Goal: Task Accomplishment & Management: Manage account settings

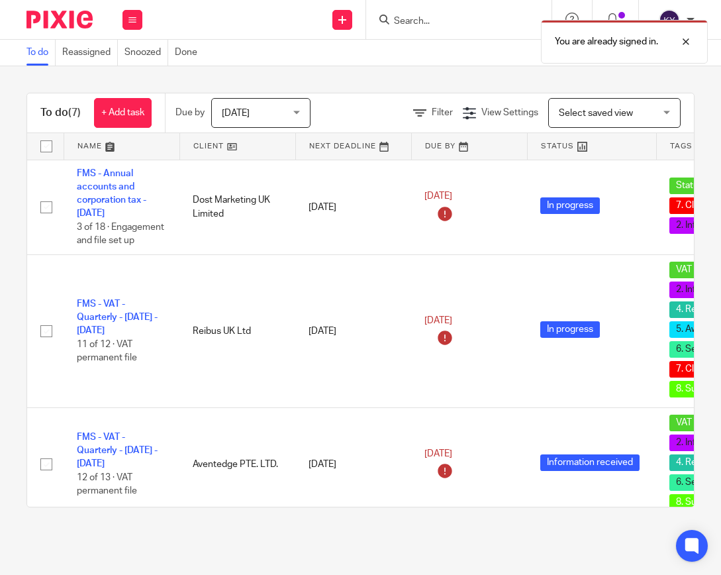
click at [437, 24] on div "You are already signed in." at bounding box center [535, 38] width 348 height 50
click at [687, 40] on div at bounding box center [676, 42] width 36 height 16
click at [411, 21] on input "Search" at bounding box center [452, 22] width 119 height 12
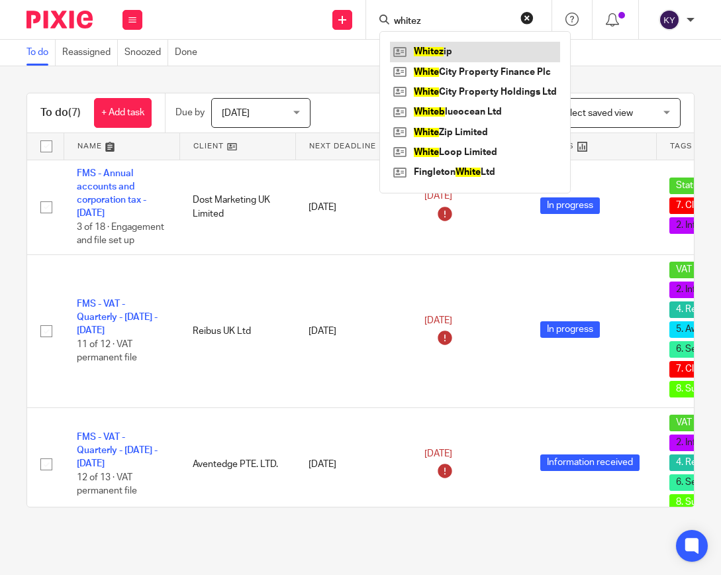
type input "whitez"
click at [441, 52] on link at bounding box center [475, 52] width 170 height 20
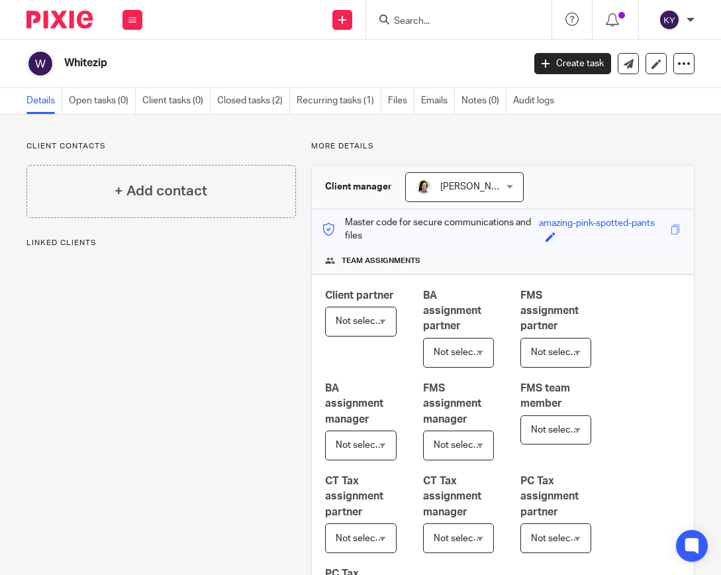
click at [484, 30] on div at bounding box center [458, 19] width 185 height 39
click at [435, 20] on input "Search" at bounding box center [452, 22] width 119 height 12
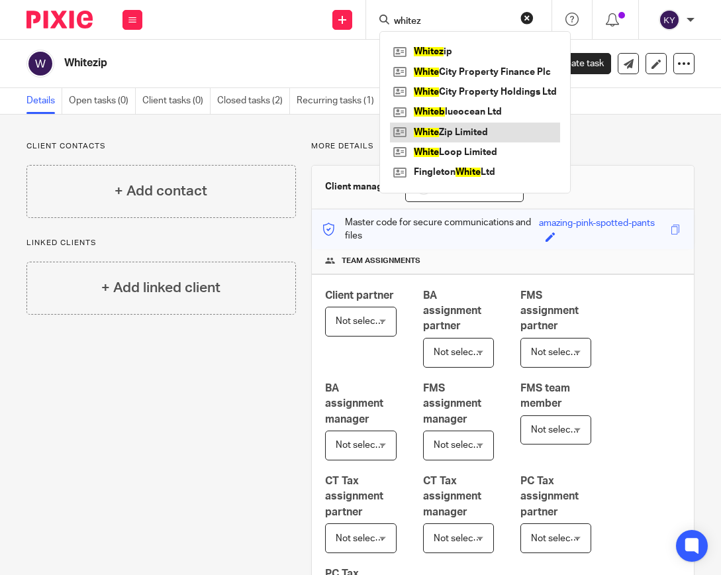
type input "whitez"
click at [455, 134] on link at bounding box center [475, 132] width 170 height 20
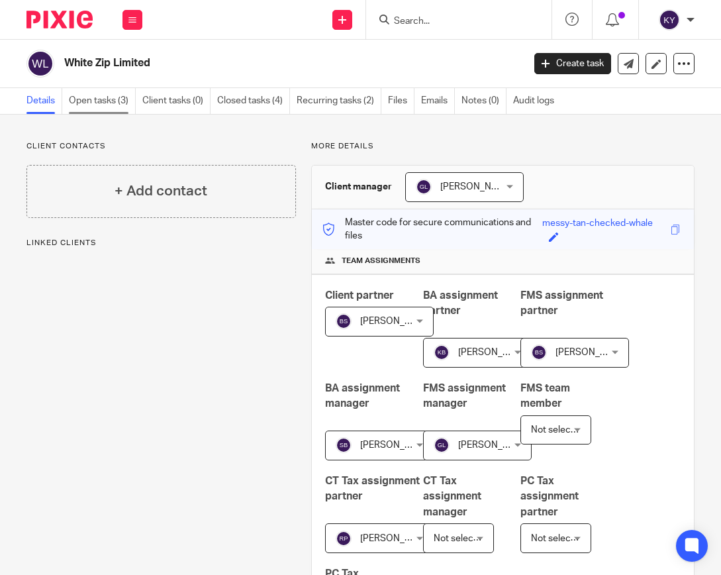
click at [111, 104] on link "Open tasks (3)" at bounding box center [102, 101] width 67 height 26
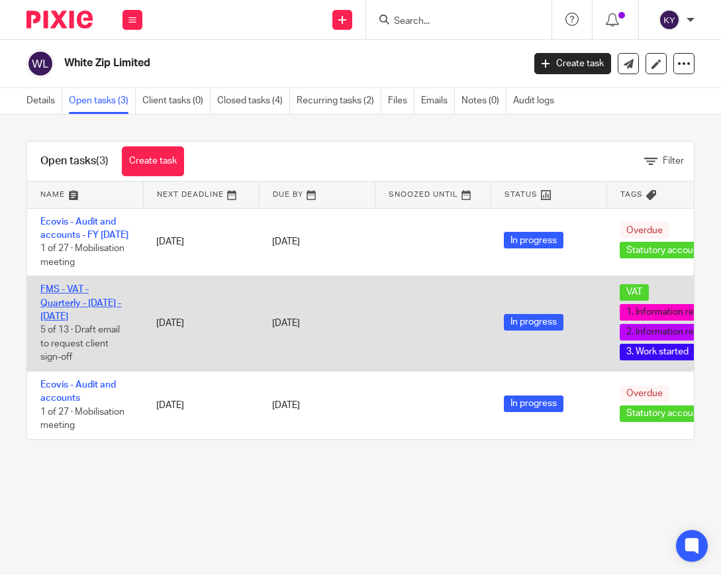
click at [59, 319] on link "FMS - VAT - Quarterly - May - July, 2025" at bounding box center [80, 303] width 81 height 36
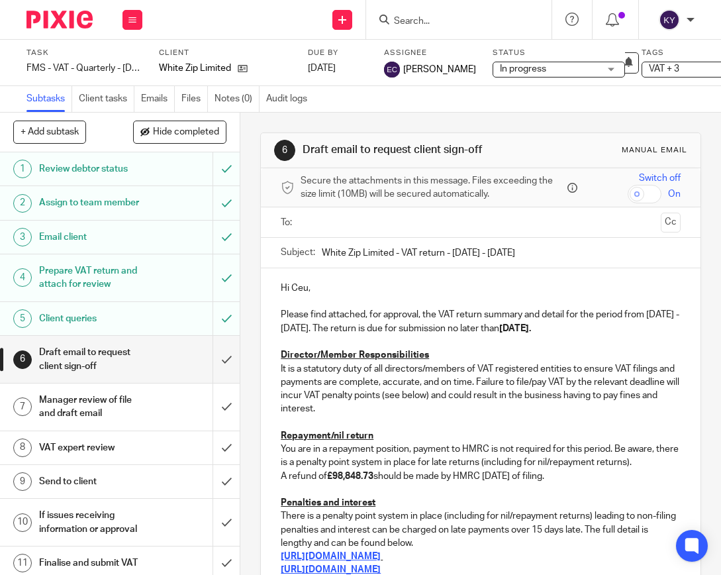
click at [564, 66] on span "In progress" at bounding box center [549, 69] width 99 height 14
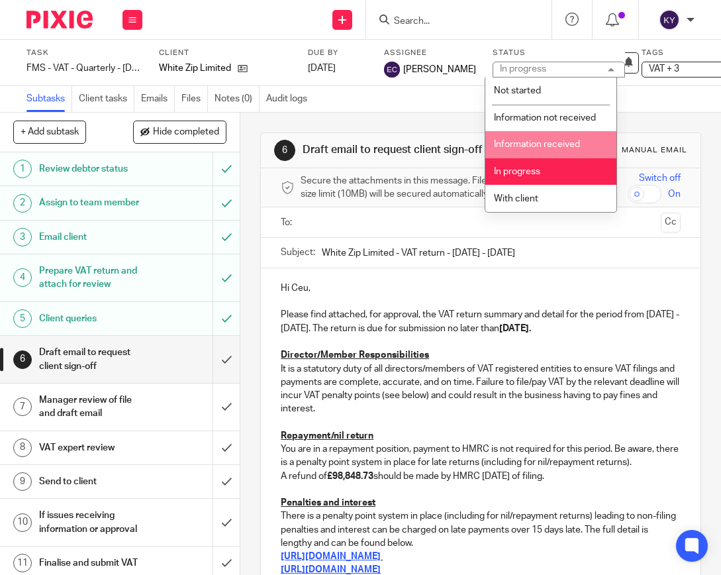
click at [669, 65] on span "VAT + 3" at bounding box center [664, 68] width 30 height 9
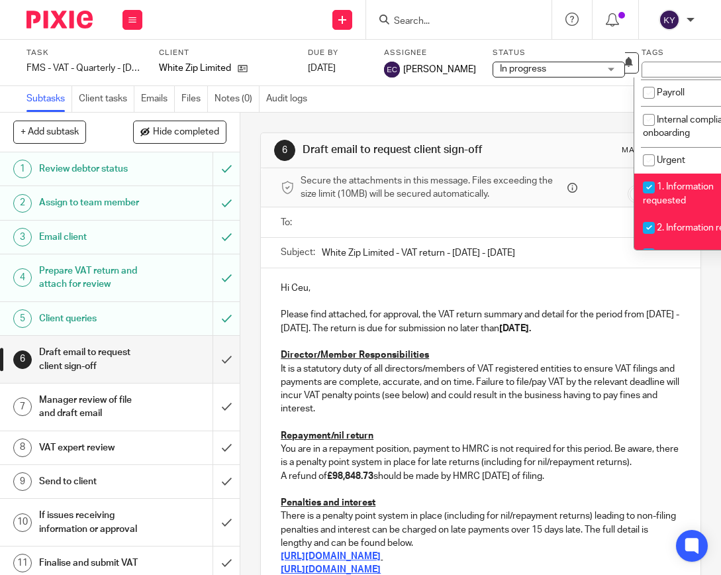
scroll to position [265, 0]
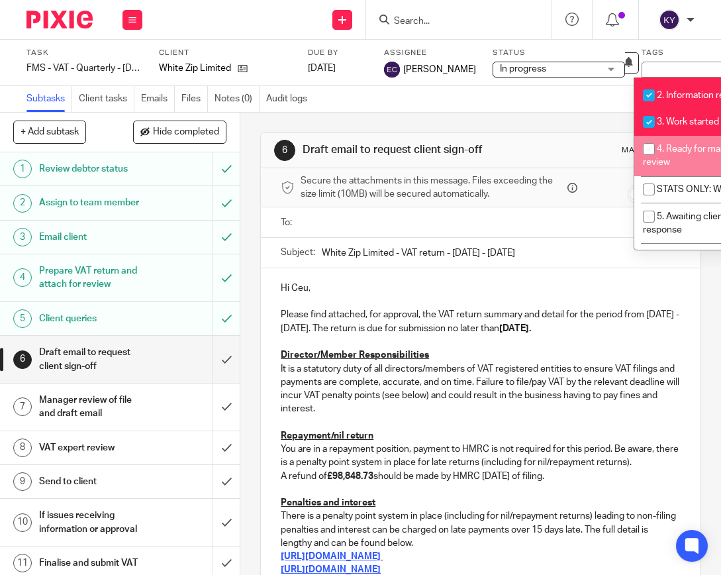
click at [679, 170] on li "4. Ready for manager review" at bounding box center [699, 156] width 131 height 40
checkbox input "true"
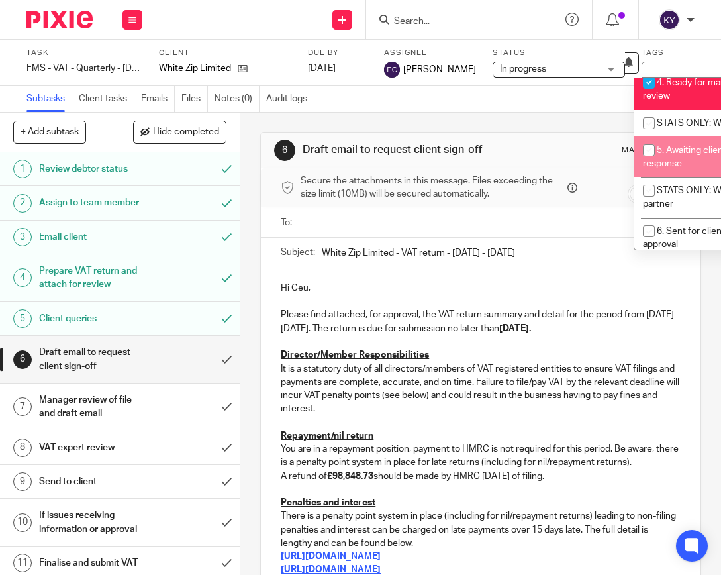
scroll to position [397, 0]
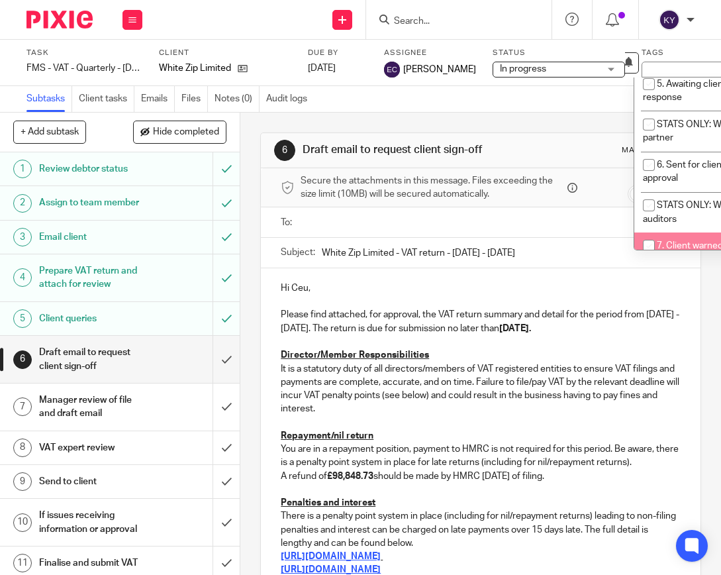
click at [247, 345] on div "6 Draft email to request client sign-off Manual email Secure the attachments in…" at bounding box center [480, 344] width 481 height 462
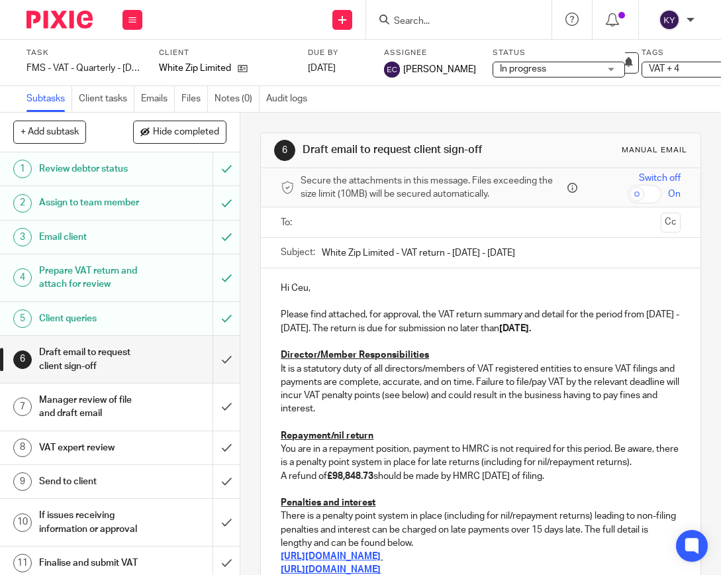
scroll to position [132, 0]
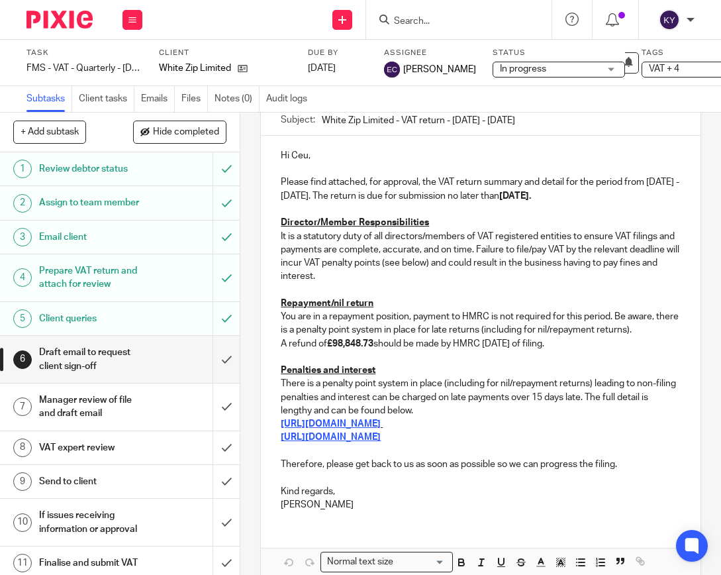
click at [64, 422] on h1 "Manager review of file and draft email" at bounding box center [92, 407] width 107 height 34
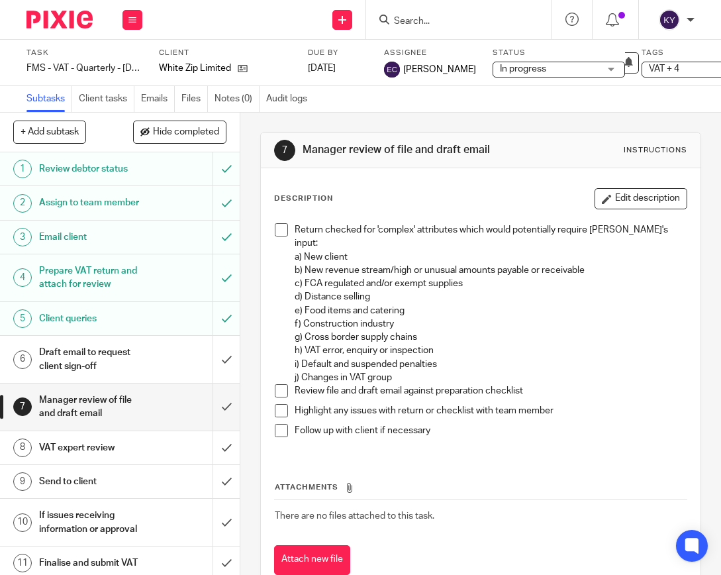
click at [278, 424] on span at bounding box center [281, 430] width 13 height 13
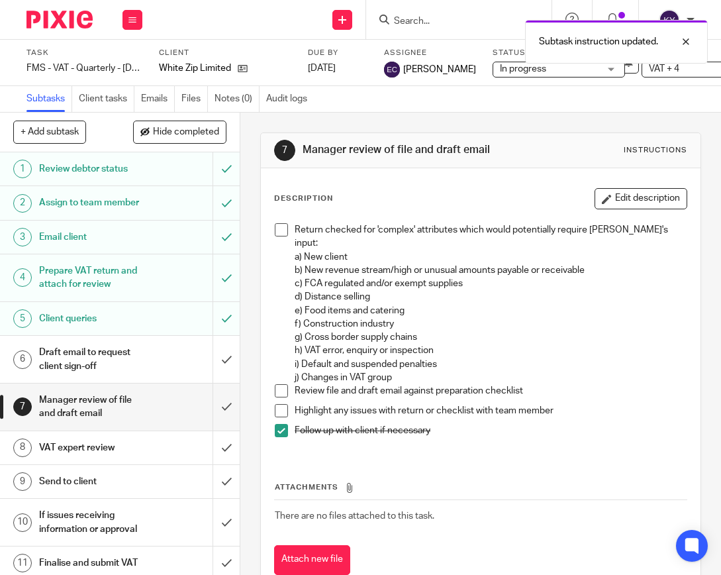
click at [278, 404] on span at bounding box center [281, 410] width 13 height 13
click at [277, 384] on span at bounding box center [281, 390] width 13 height 13
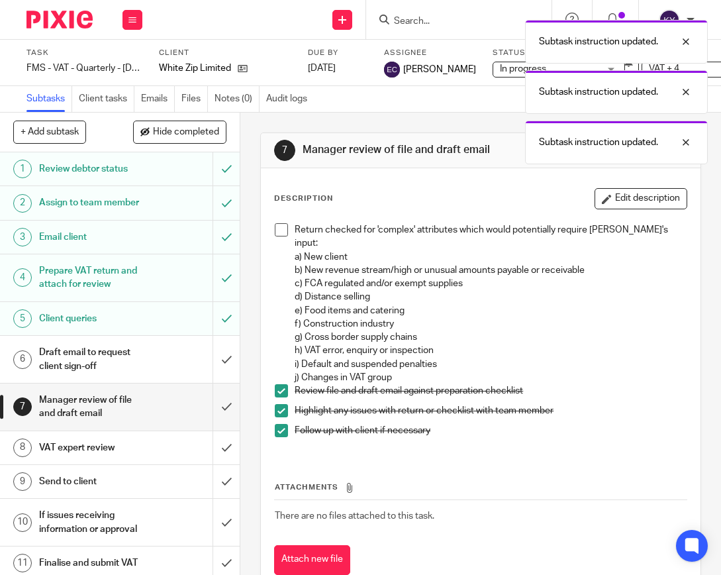
click at [278, 225] on span at bounding box center [281, 229] width 13 height 13
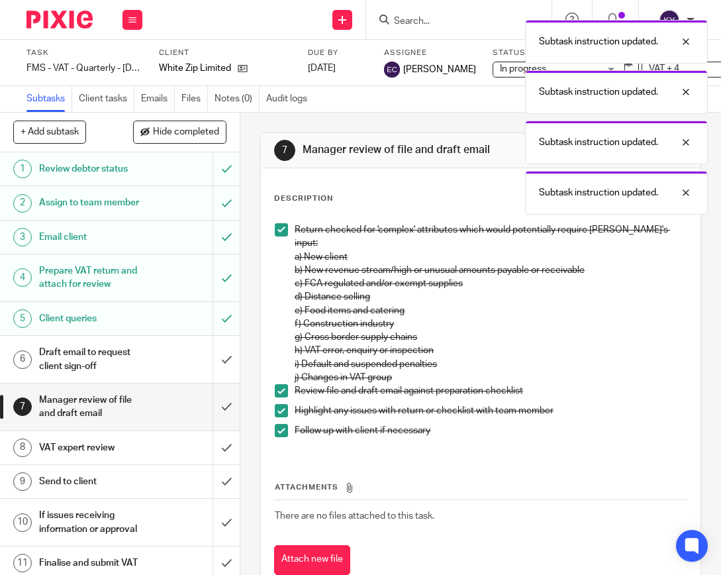
click at [101, 464] on link "8 VAT expert review" at bounding box center [106, 447] width 213 height 33
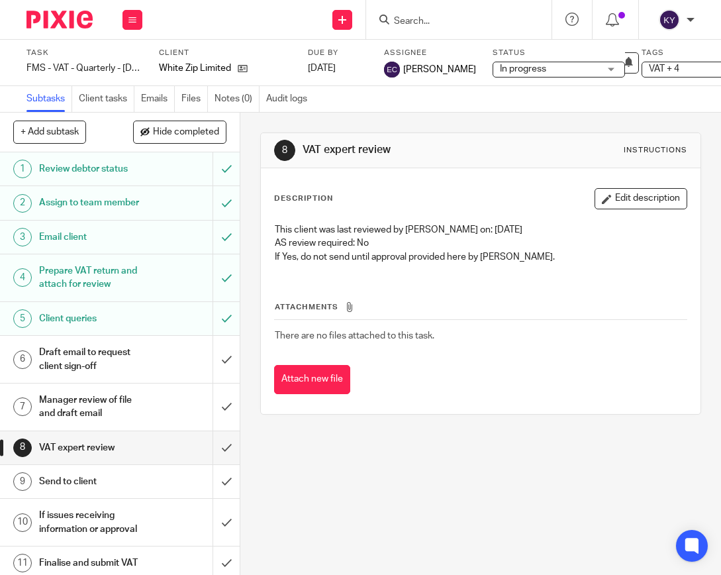
click at [93, 292] on h1 "Prepare VAT return and attach for review" at bounding box center [92, 278] width 107 height 34
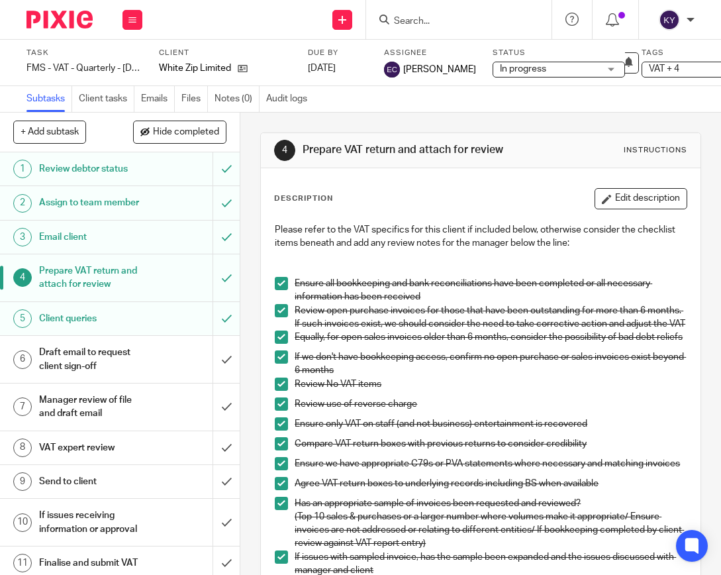
click at [116, 167] on h1 "Review debtor status" at bounding box center [92, 169] width 107 height 20
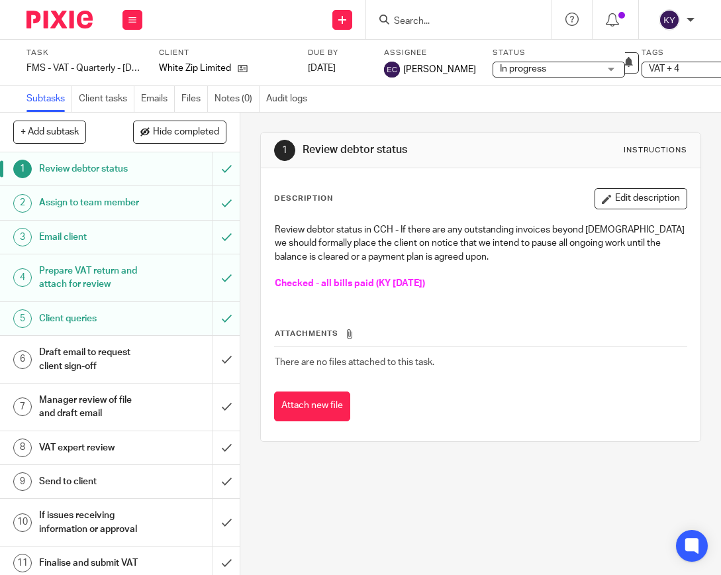
click at [85, 295] on h1 "Prepare VAT return and attach for review" at bounding box center [92, 278] width 107 height 34
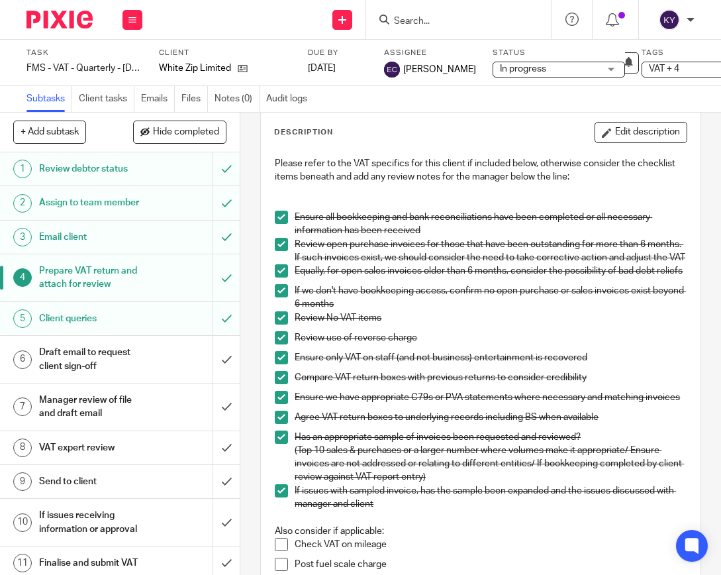
scroll to position [397, 0]
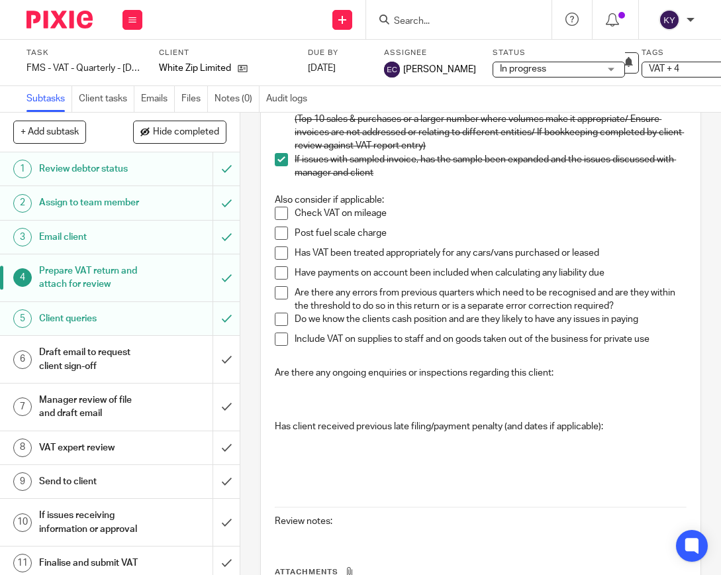
click at [275, 220] on span at bounding box center [281, 213] width 13 height 13
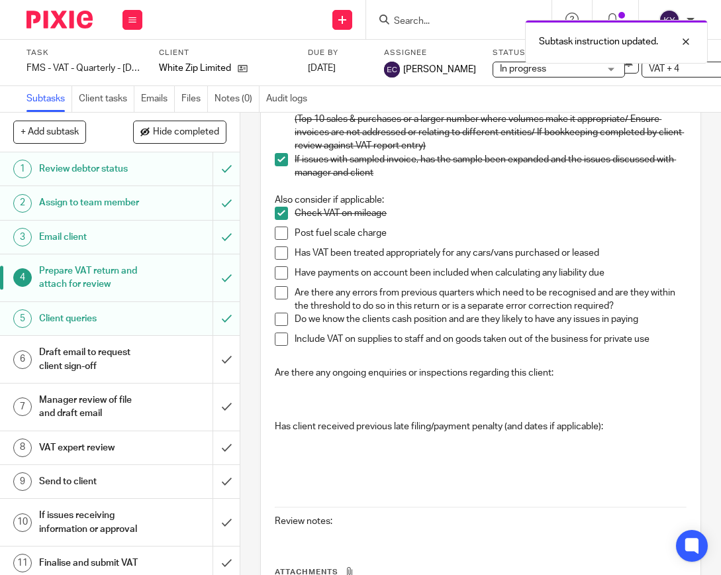
click at [276, 240] on span at bounding box center [281, 232] width 13 height 13
click at [276, 260] on span at bounding box center [281, 252] width 13 height 13
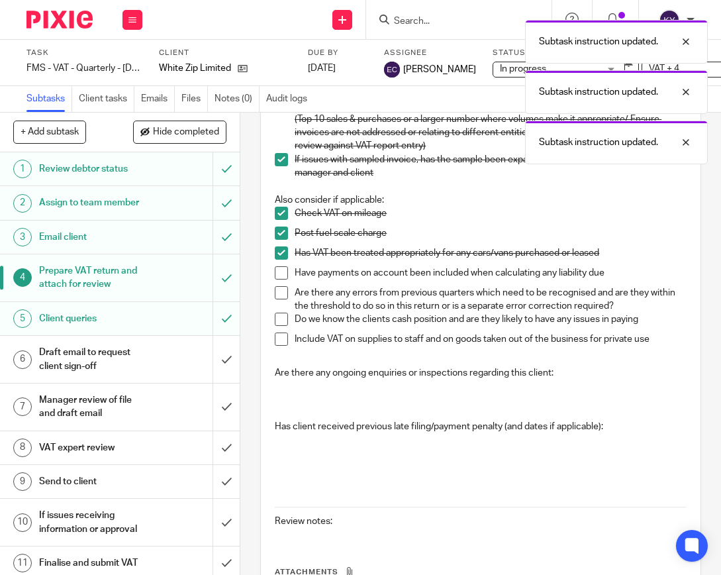
click at [275, 279] on span at bounding box center [281, 272] width 13 height 13
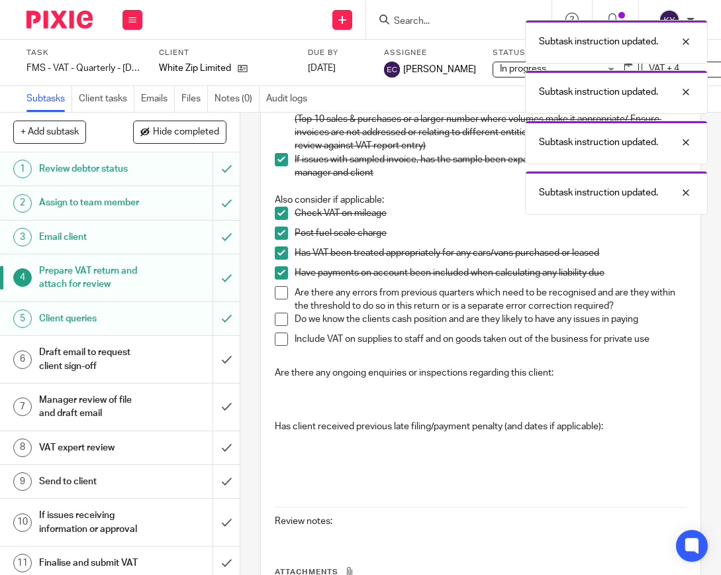
click at [275, 299] on span at bounding box center [281, 292] width 13 height 13
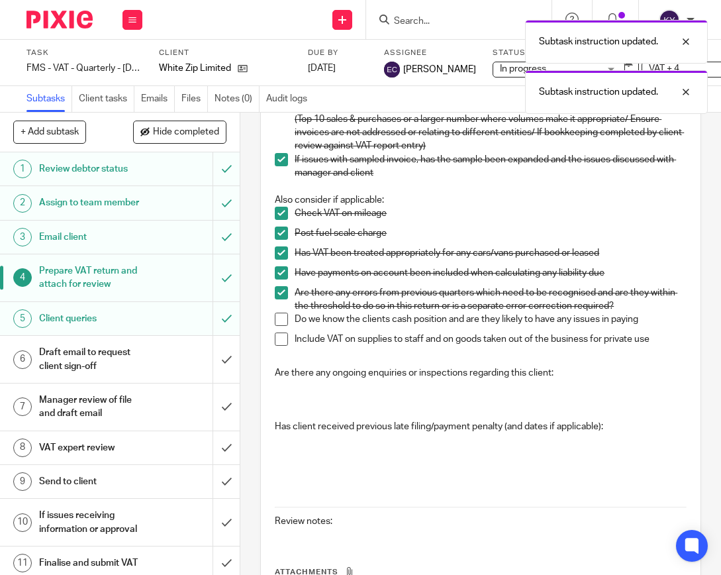
click at [275, 313] on li "Are there any errors from previous quarters which need to be recognised and are…" at bounding box center [481, 299] width 412 height 27
click at [275, 332] on li "Do we know the clients cash position and are they likely to have any issues in …" at bounding box center [481, 322] width 412 height 20
click at [275, 346] on span at bounding box center [281, 338] width 13 height 13
click at [275, 326] on span at bounding box center [281, 318] width 13 height 13
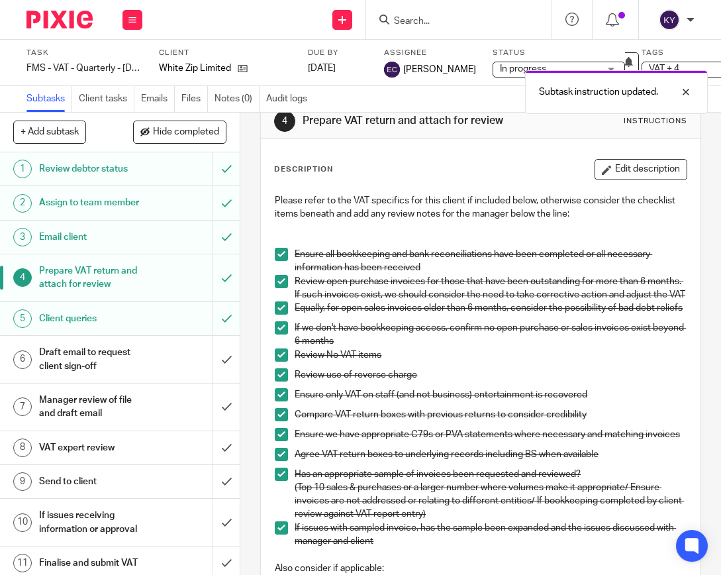
scroll to position [0, 0]
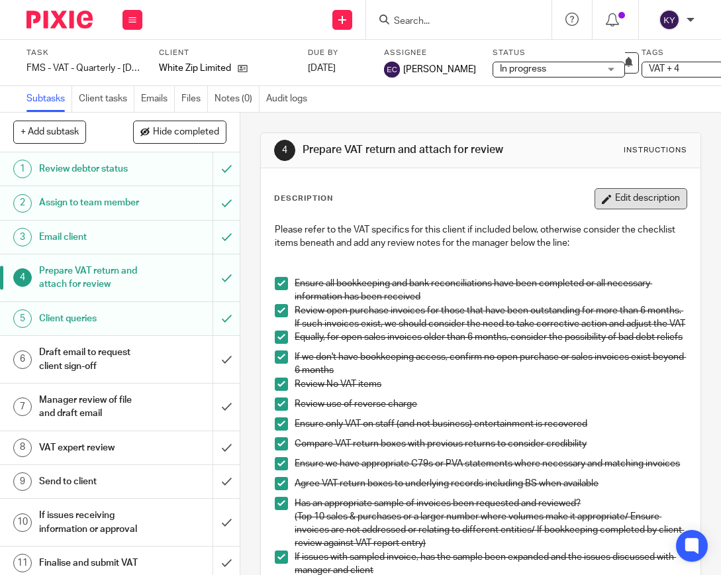
click at [623, 195] on button "Edit description" at bounding box center [640, 198] width 93 height 21
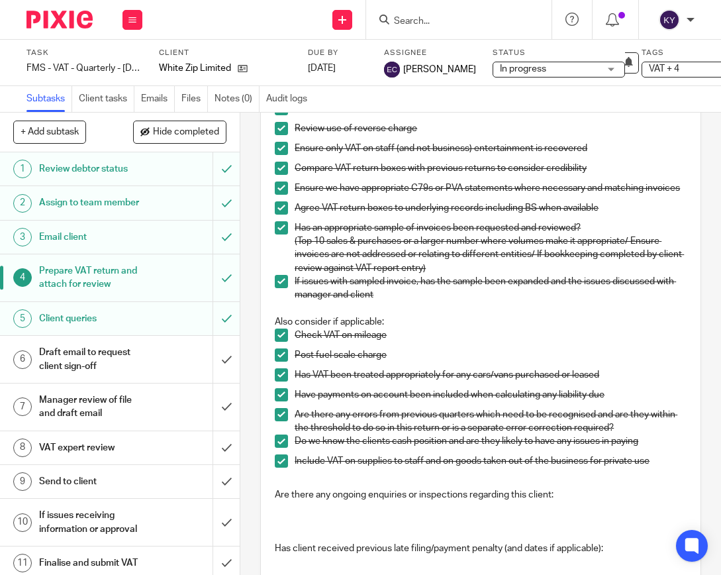
scroll to position [520, 0]
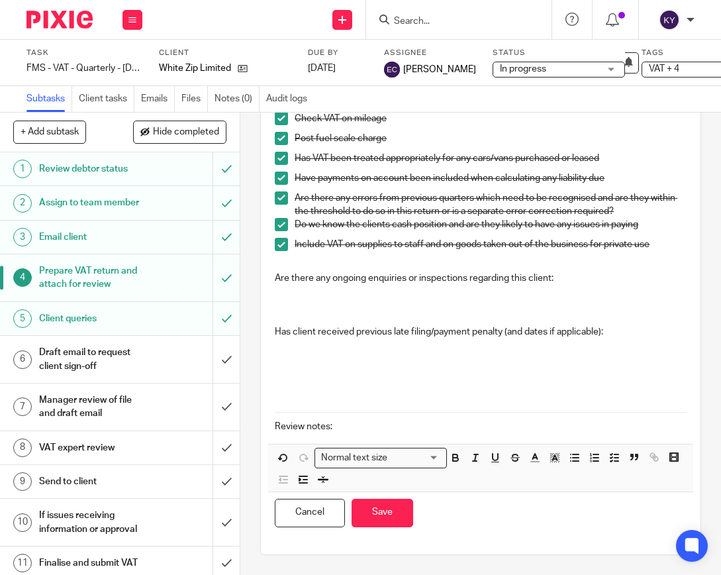
click at [340, 420] on p "Review notes:" at bounding box center [481, 426] width 412 height 13
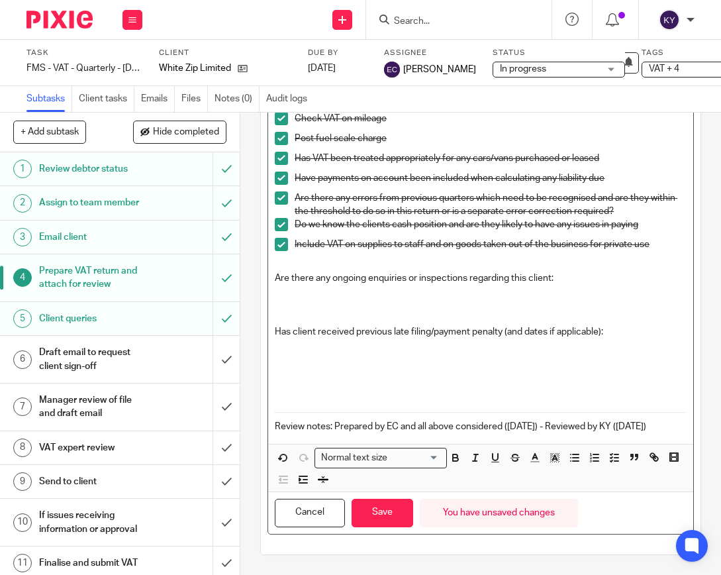
drag, startPoint x: 339, startPoint y: 429, endPoint x: 331, endPoint y: 411, distance: 19.6
click at [331, 420] on p "Review notes: Prepared by EC and all above considered (13.08.2025) - Reviewed b…" at bounding box center [481, 426] width 412 height 13
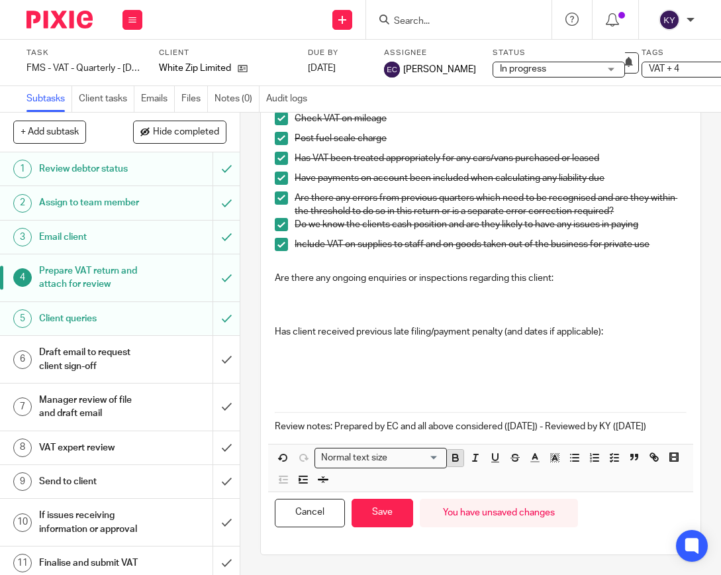
click at [453, 459] on icon "button" at bounding box center [455, 458] width 5 height 3
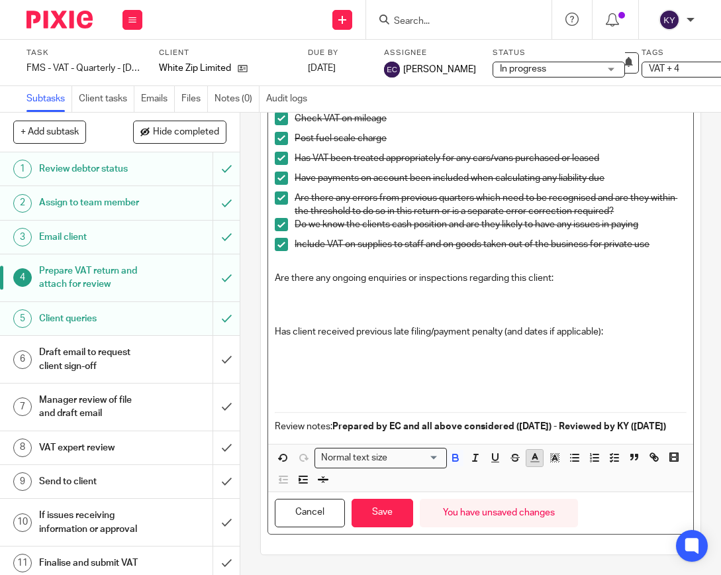
click at [530, 461] on icon "button" at bounding box center [535, 458] width 12 height 12
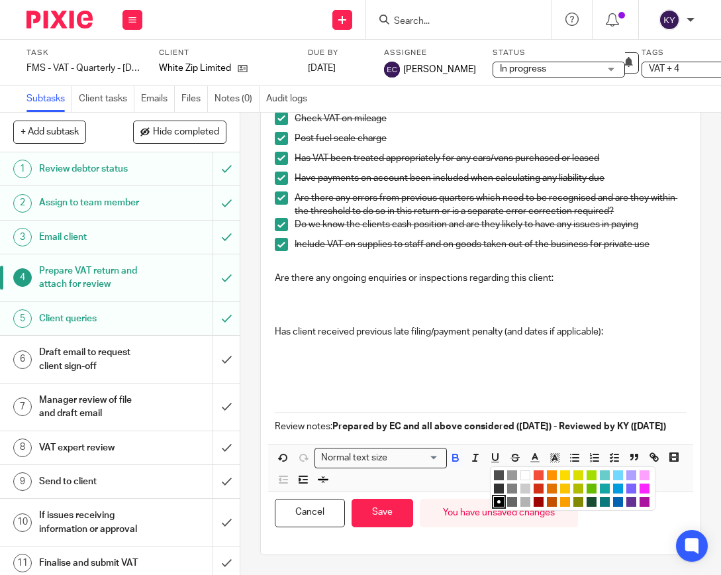
click at [640, 491] on li "color:#FA28FF" at bounding box center [645, 488] width 10 height 10
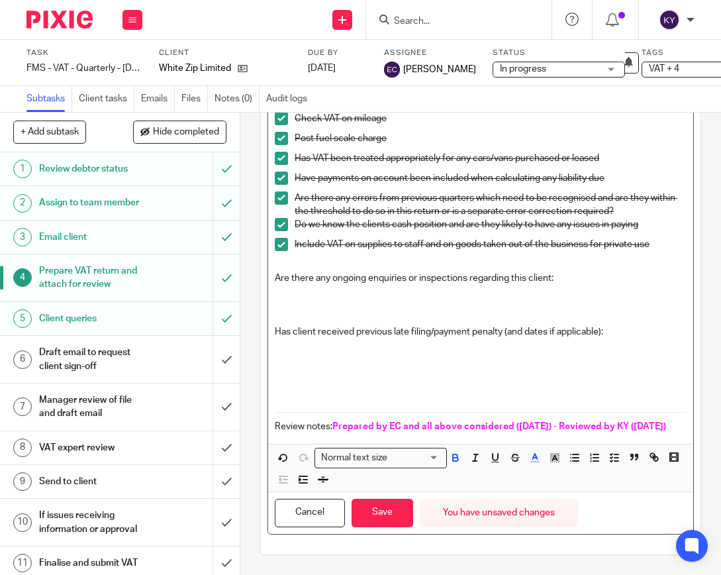
click at [467, 438] on div "Please refer to the VAT specifics for this client if included below, otherwise …" at bounding box center [480, 84] width 425 height 719
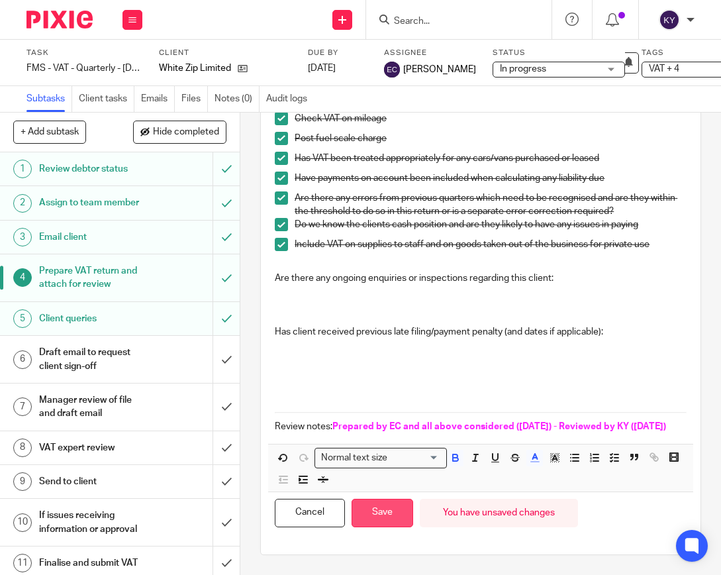
click at [397, 522] on button "Save" at bounding box center [383, 513] width 62 height 28
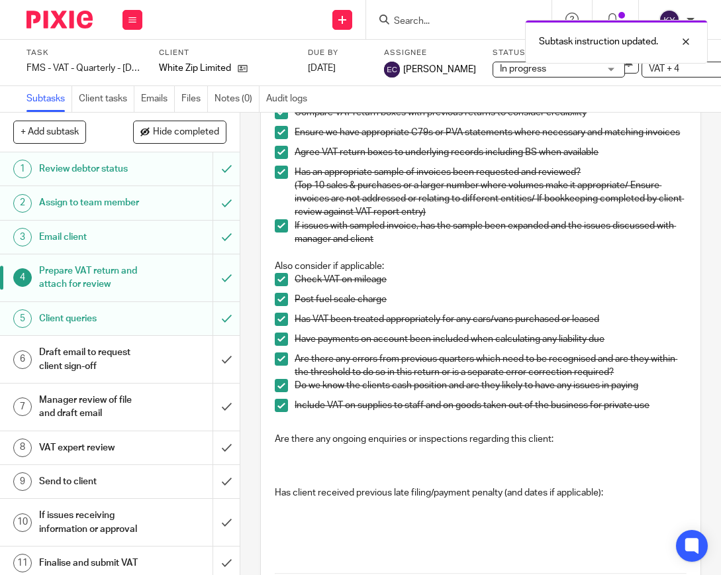
scroll to position [573, 0]
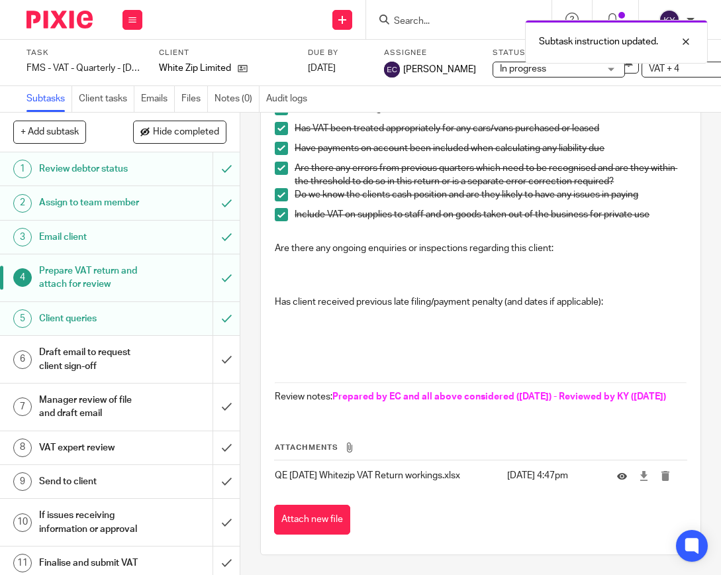
click at [86, 424] on h1 "Manager review of file and draft email" at bounding box center [92, 407] width 107 height 34
